Goal: Transaction & Acquisition: Obtain resource

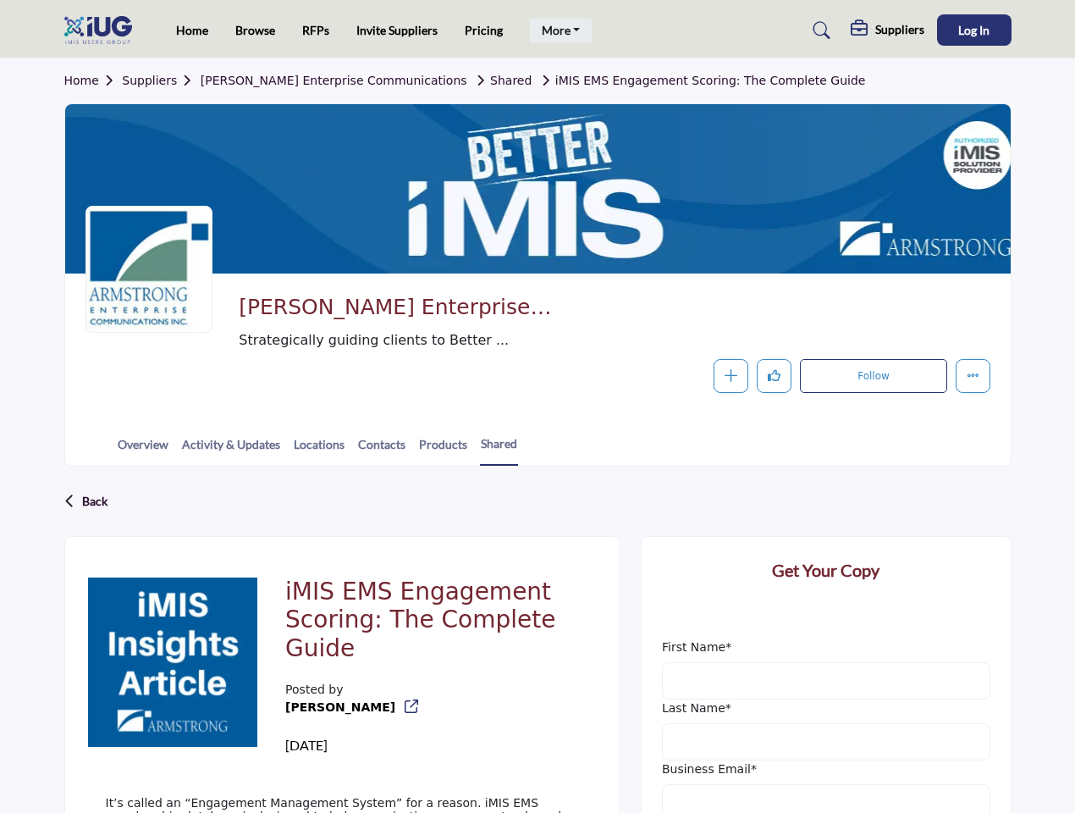
click at [558, 30] on link "More" at bounding box center [561, 31] width 63 height 24
click at [975, 30] on span "Log In" at bounding box center [973, 30] width 31 height 14
click at [625, 80] on link "iMIS EMS Engagement Scoring: The Complete Guide" at bounding box center [701, 81] width 330 height 14
click at [731, 376] on icon "button" at bounding box center [731, 375] width 13 height 13
click at [774, 376] on icon "Like" at bounding box center [774, 375] width 13 height 13
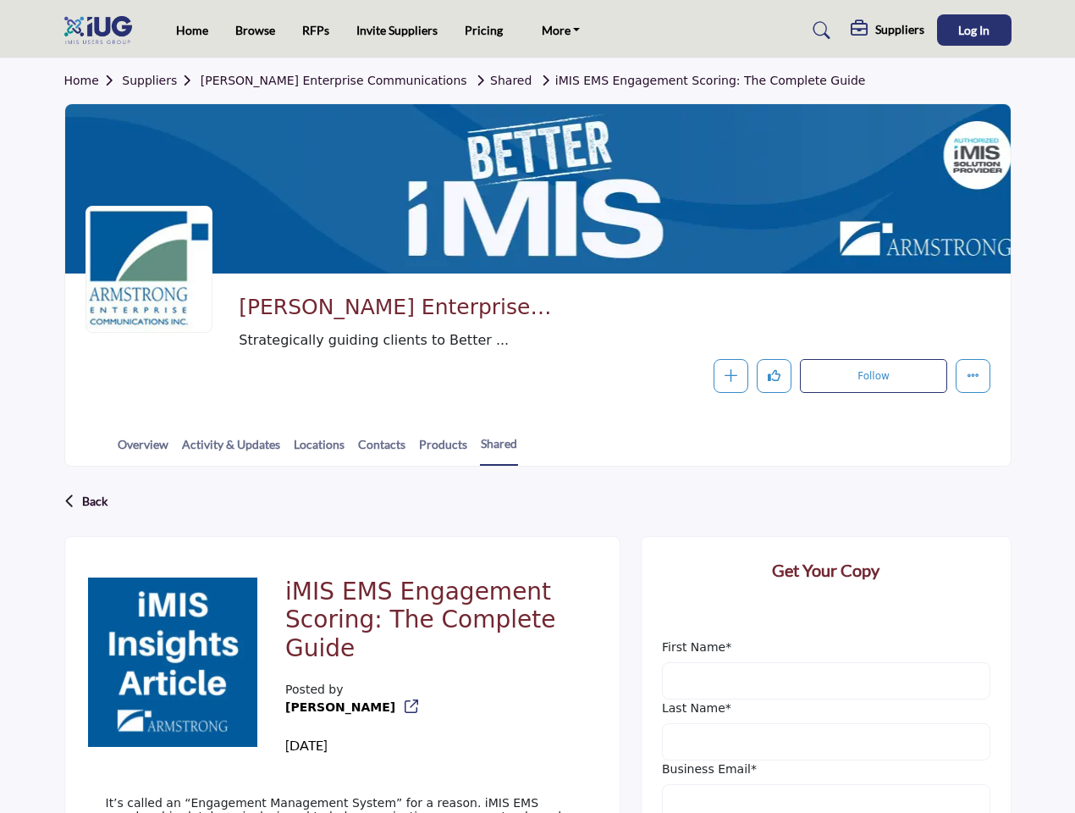
click at [873, 376] on button "Follow" at bounding box center [873, 376] width 146 height 34
click at [538, 501] on div "Back" at bounding box center [537, 501] width 947 height 44
